Goal: Task Accomplishment & Management: Use online tool/utility

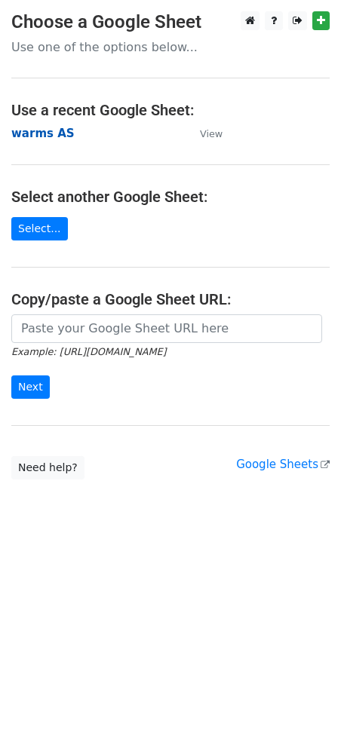
click at [47, 137] on strong "warms AS" at bounding box center [42, 134] width 63 height 14
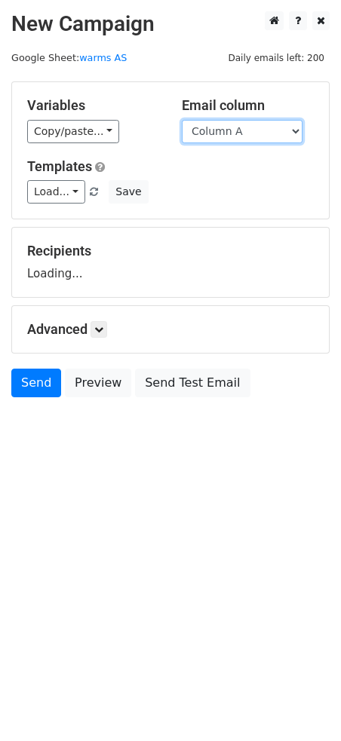
click at [246, 128] on select "Column A Column B Column C Column D Column E Column F Column G Column H Column …" at bounding box center [242, 131] width 121 height 23
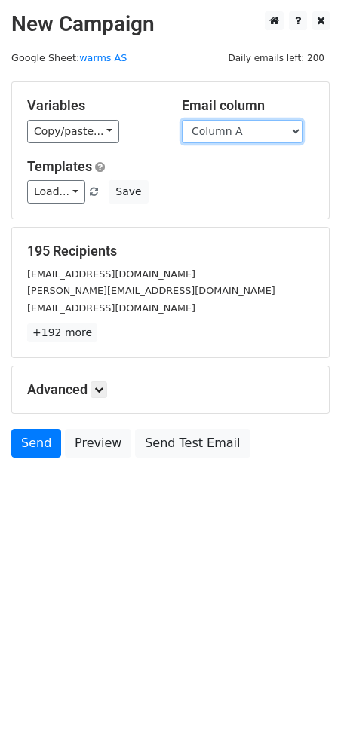
click at [242, 135] on select "Column A Column B Column C Column D Column E Column F Column G Column H Column …" at bounding box center [242, 131] width 121 height 23
select select "Column D"
click at [182, 120] on select "Column A Column B Column C Column D Column E Column F Column G Column H Column …" at bounding box center [242, 131] width 121 height 23
